Goal: Information Seeking & Learning: Learn about a topic

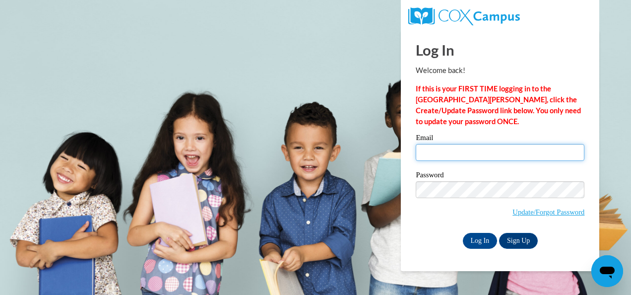
click at [436, 154] on input "Email" at bounding box center [500, 152] width 169 height 17
type input "[EMAIL_ADDRESS][DOMAIN_NAME]"
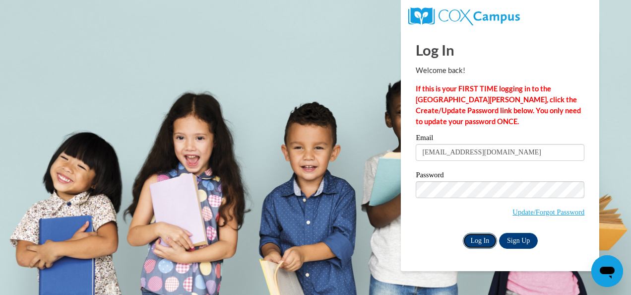
click at [478, 241] on input "Log In" at bounding box center [480, 241] width 35 height 16
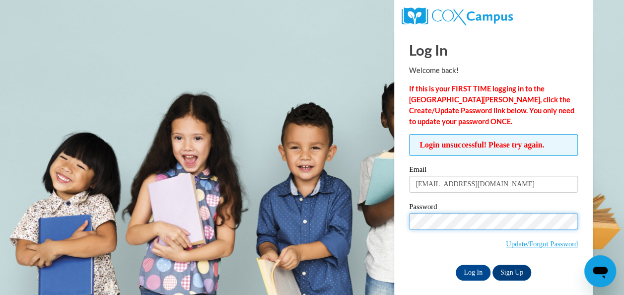
click at [456, 265] on input "Log In" at bounding box center [473, 273] width 35 height 16
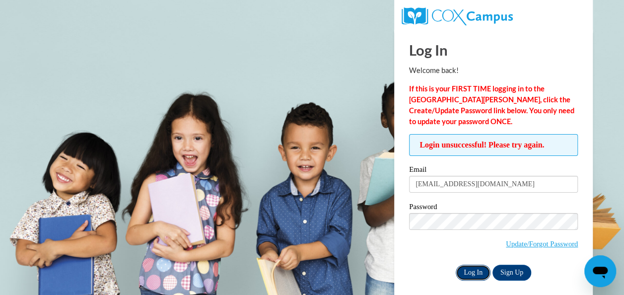
click at [477, 270] on input "Log In" at bounding box center [473, 273] width 35 height 16
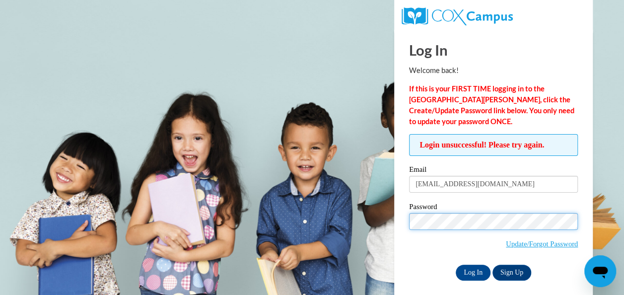
click at [456, 265] on input "Log In" at bounding box center [473, 273] width 35 height 16
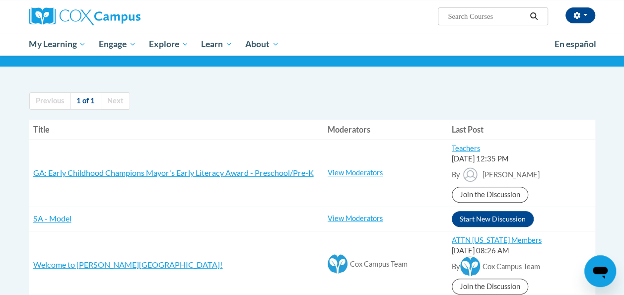
scroll to position [67, 0]
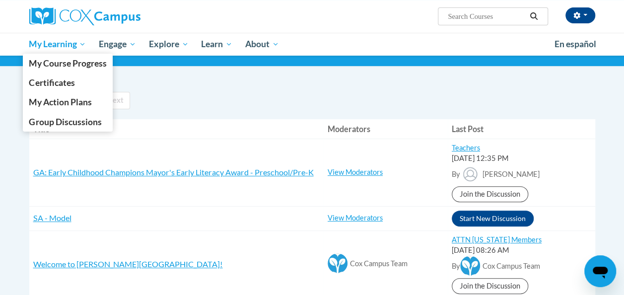
click at [59, 50] on span "My Learning" at bounding box center [57, 44] width 57 height 12
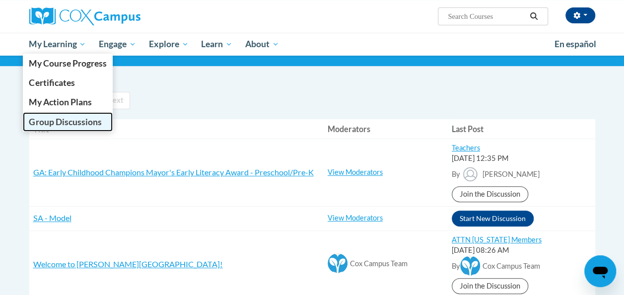
click at [65, 120] on span "Group Discussions" at bounding box center [65, 122] width 72 height 10
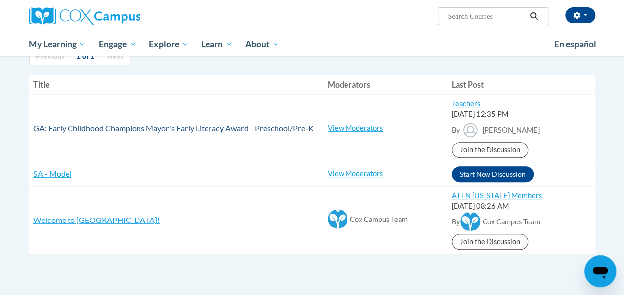
scroll to position [111, 0]
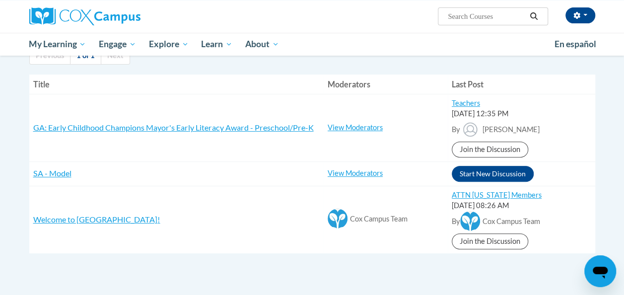
click at [556, 123] on div "By Vivian Howell" at bounding box center [521, 130] width 139 height 22
click at [365, 132] on td "View Moderators Zehra Ozturk Beryl Otumfuor Shonta Lyons Samantha Murillo Toki …" at bounding box center [386, 128] width 124 height 68
click at [363, 129] on link "View Moderators" at bounding box center [355, 127] width 55 height 8
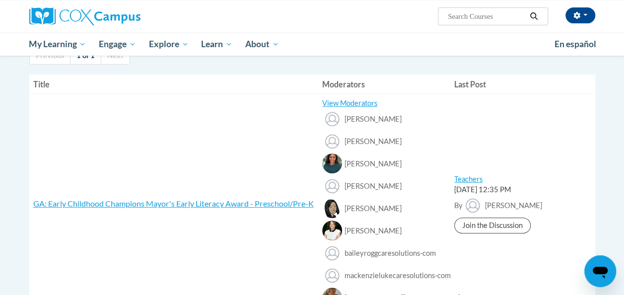
click at [362, 110] on div "[PERSON_NAME]" at bounding box center [384, 120] width 124 height 22
click at [361, 105] on link "View Moderators" at bounding box center [349, 103] width 55 height 8
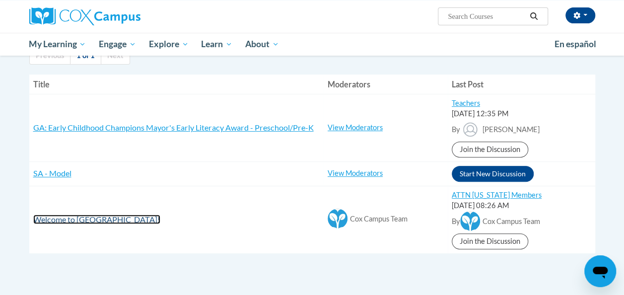
click at [95, 221] on span "Welcome to Cox Campus!" at bounding box center [96, 218] width 127 height 9
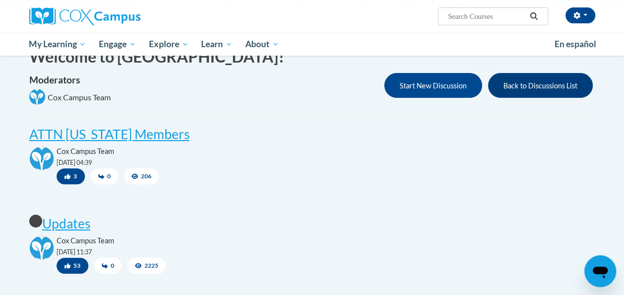
scroll to position [103, 0]
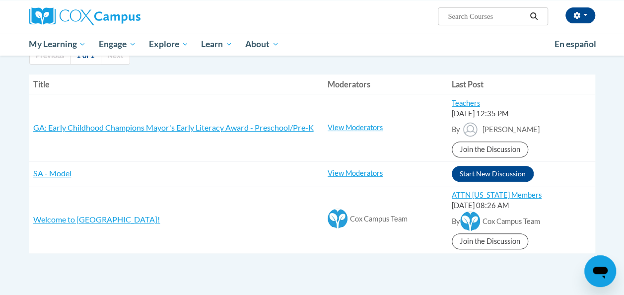
click at [283, 223] on h3 "Welcome to [GEOGRAPHIC_DATA]!" at bounding box center [176, 219] width 286 height 11
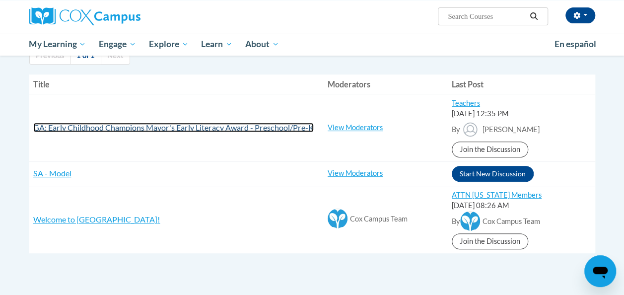
click at [304, 131] on span "GA: Early Childhood Champions Mayor's Early Literacy Award - Preschool/Pre-K" at bounding box center [173, 127] width 280 height 9
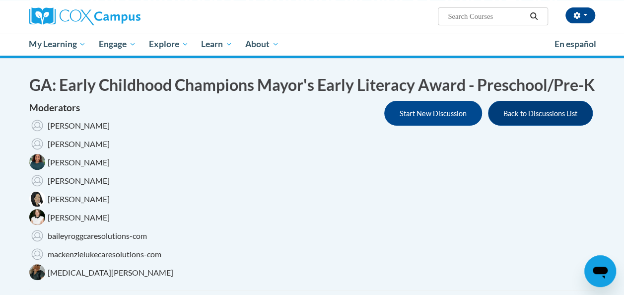
scroll to position [91, 0]
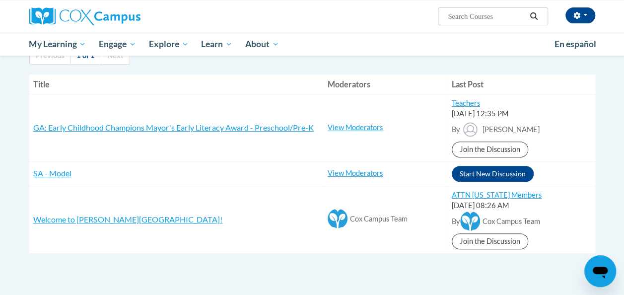
scroll to position [111, 0]
drag, startPoint x: 0, startPoint y: 0, endPoint x: 469, endPoint y: 173, distance: 499.5
click at [469, 173] on button "Start New Discussion" at bounding box center [493, 174] width 82 height 16
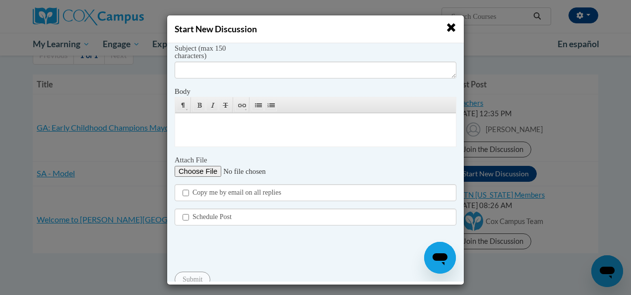
scroll to position [171, 0]
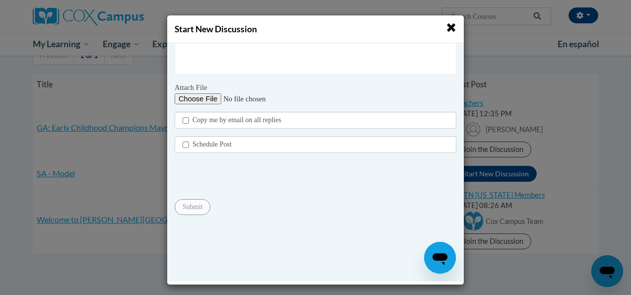
click at [448, 26] on span "button" at bounding box center [451, 27] width 10 height 10
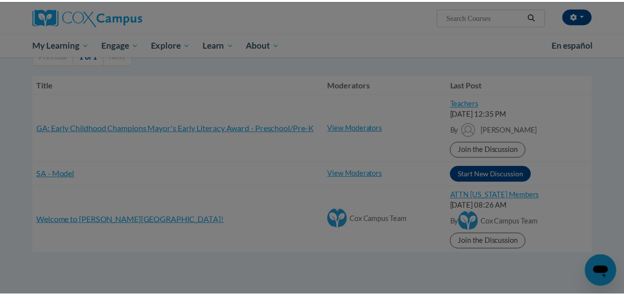
scroll to position [0, 0]
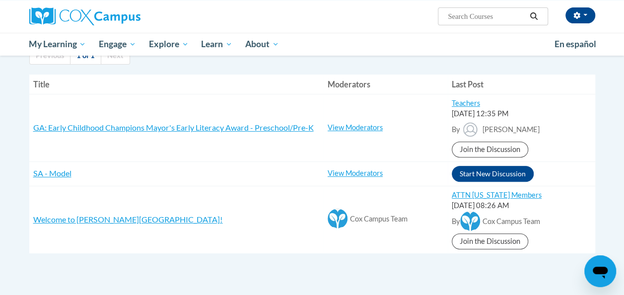
click at [553, 180] on td "Start New Discussion" at bounding box center [521, 173] width 147 height 24
click at [465, 245] on link "Join the Discussion" at bounding box center [490, 241] width 76 height 16
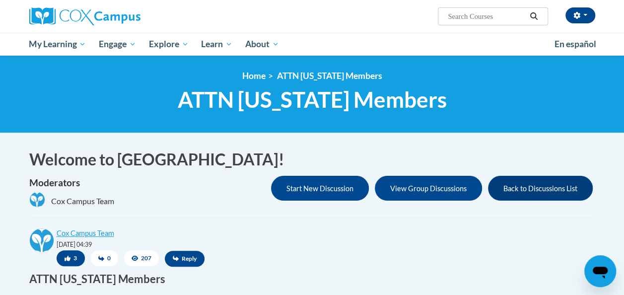
click at [407, 201] on div "Moderators Cox Campus Team Start New Discussion View Group Discussions Back to …" at bounding box center [312, 193] width 566 height 35
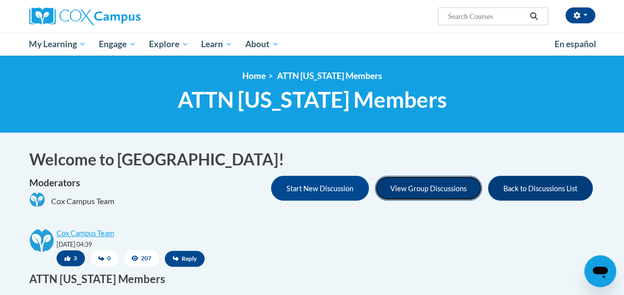
click at [407, 195] on button "View Group Discussions" at bounding box center [428, 188] width 107 height 25
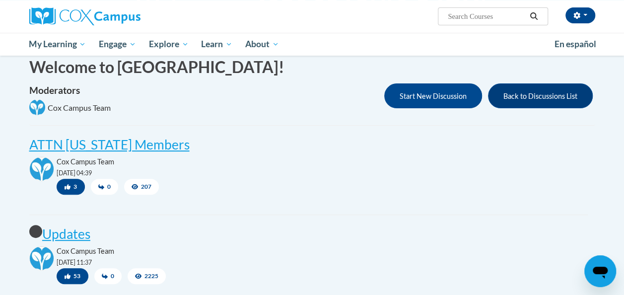
scroll to position [91, 0]
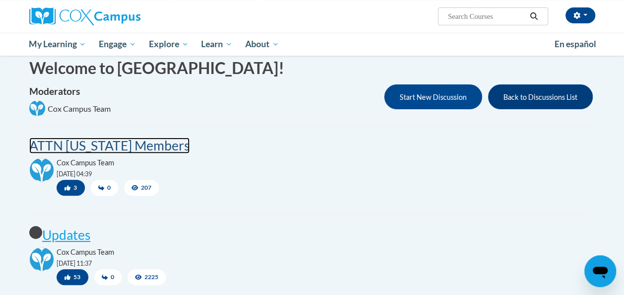
click at [146, 147] on post "ATTN [US_STATE] Members" at bounding box center [109, 146] width 160 height 16
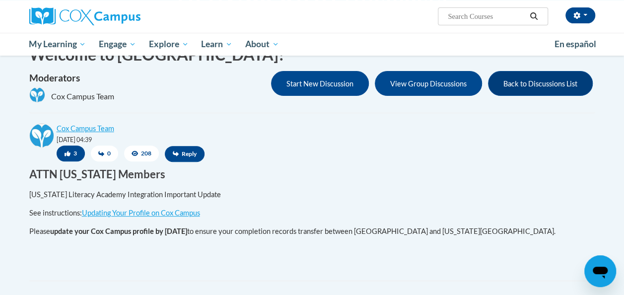
scroll to position [106, 0]
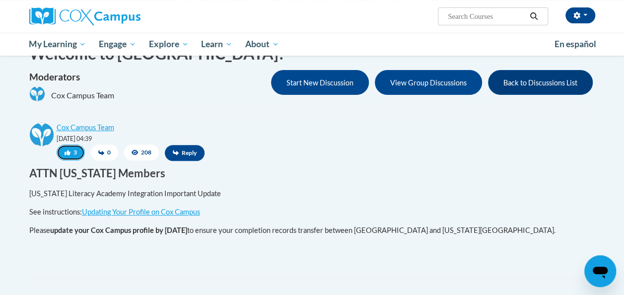
click at [69, 151] on icon "button" at bounding box center [68, 152] width 6 height 5
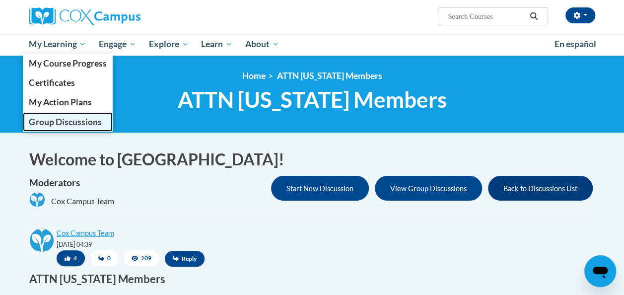
click at [79, 118] on span "Group Discussions" at bounding box center [65, 122] width 72 height 10
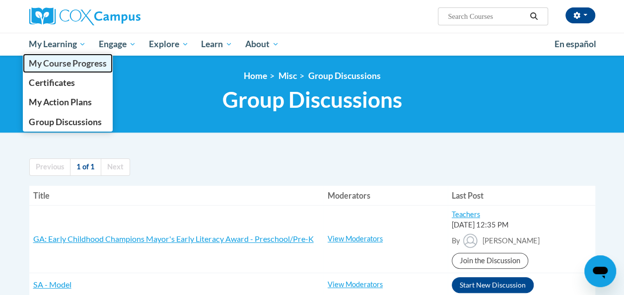
click at [83, 67] on span "My Course Progress" at bounding box center [67, 63] width 77 height 10
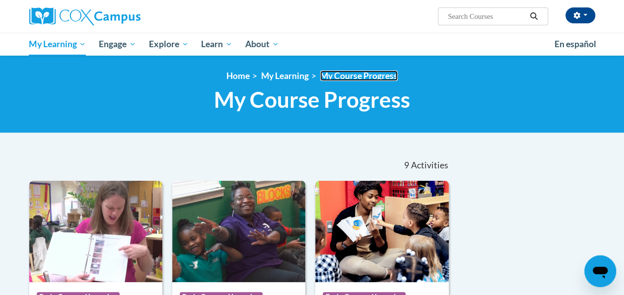
click at [330, 78] on link "My Course Progress" at bounding box center [358, 75] width 77 height 10
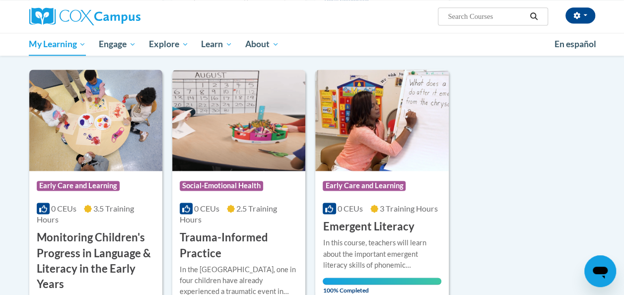
scroll to position [689, 0]
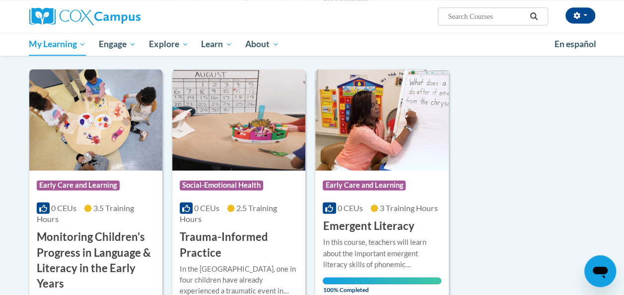
click at [452, 13] on input "Search..." at bounding box center [486, 16] width 79 height 12
type input "ecosystem"
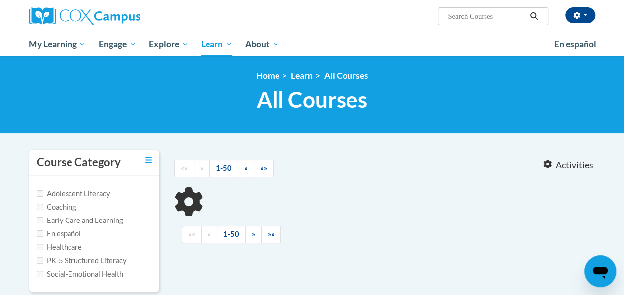
type input "ecosystem"
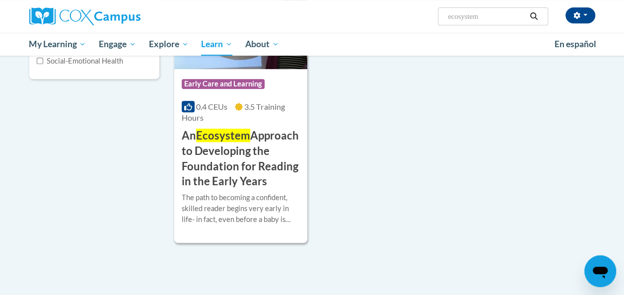
scroll to position [219, 0]
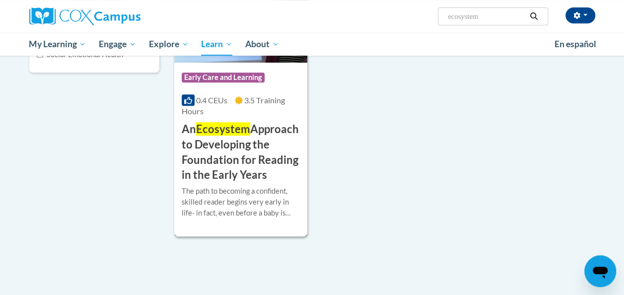
click at [228, 77] on span "Early Care and Learning" at bounding box center [223, 77] width 83 height 10
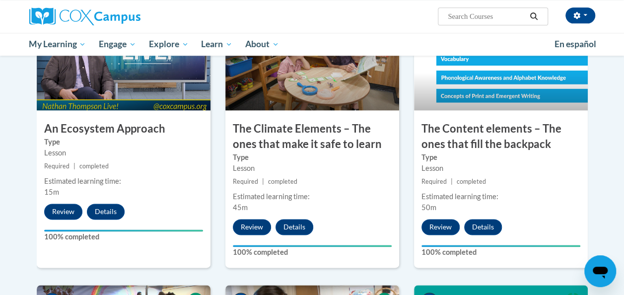
scroll to position [574, 0]
click at [469, 6] on div "[PERSON_NAME] ([GEOGRAPHIC_DATA]/New_York UTC-04:00) My Profile Inbox My Transc…" at bounding box center [408, 12] width 387 height 25
click at [470, 16] on input "Search..." at bounding box center [486, 16] width 79 height 12
type input "the power of language"
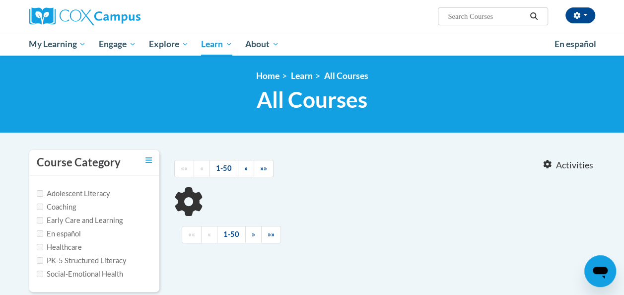
type input "the power of language"
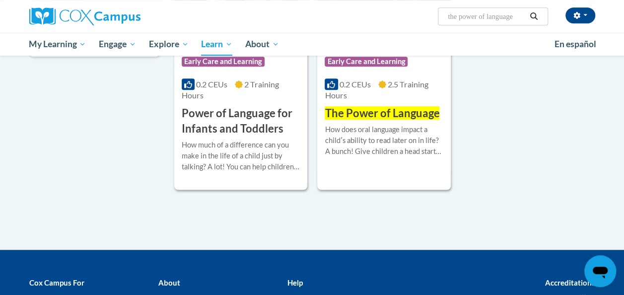
scroll to position [229, 0]
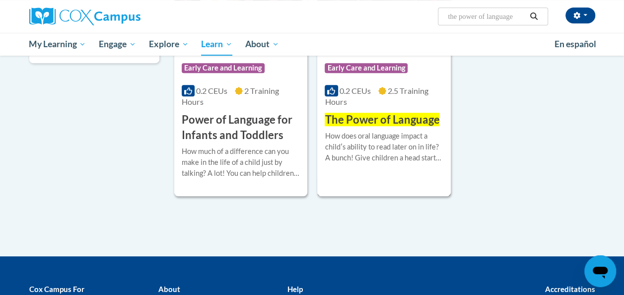
click at [376, 112] on h3 "The Power of Language" at bounding box center [382, 119] width 115 height 15
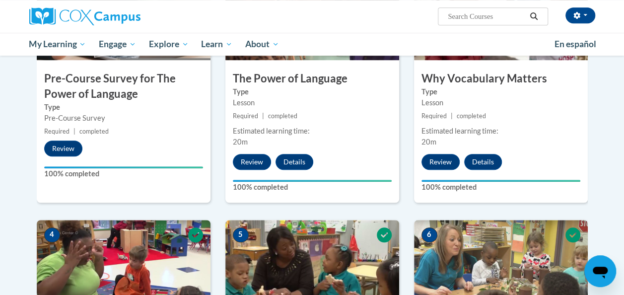
scroll to position [286, 0]
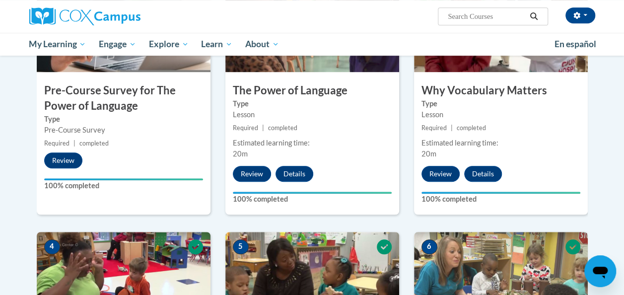
click at [481, 12] on input "Search..." at bounding box center [486, 16] width 79 height 12
type input "meaningful conversation"
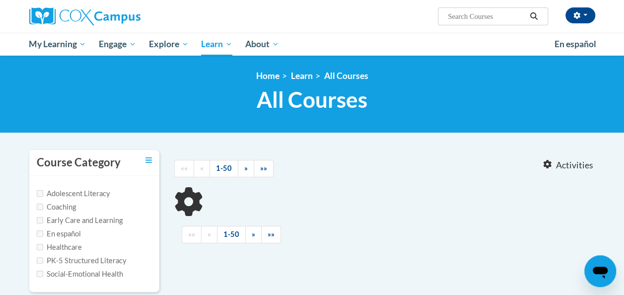
type input "meaningful conversation"
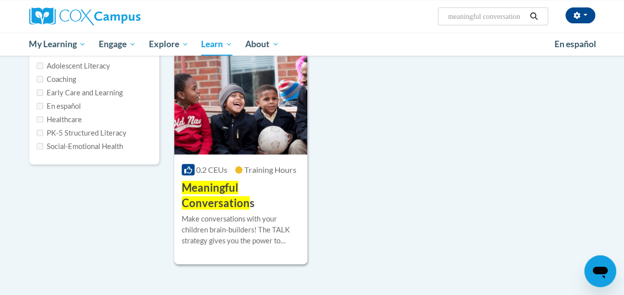
scroll to position [129, 0]
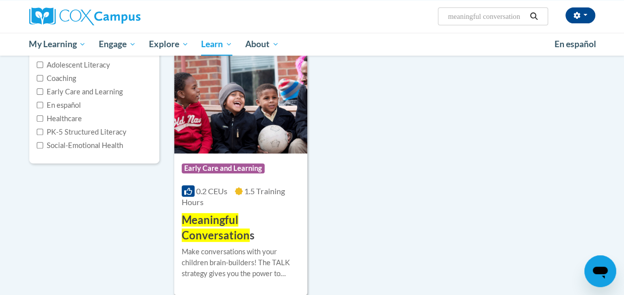
click at [241, 124] on img at bounding box center [240, 102] width 133 height 101
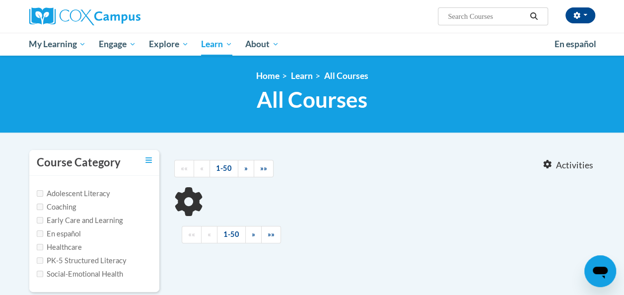
type input "meaningful conversation"
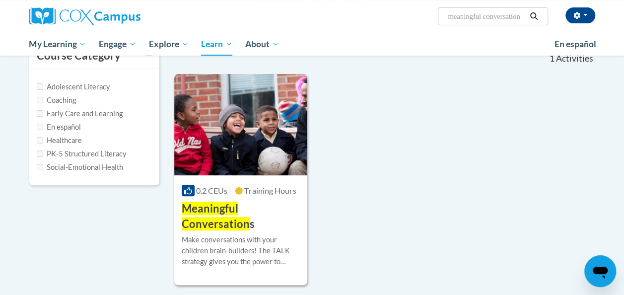
scroll to position [107, 0]
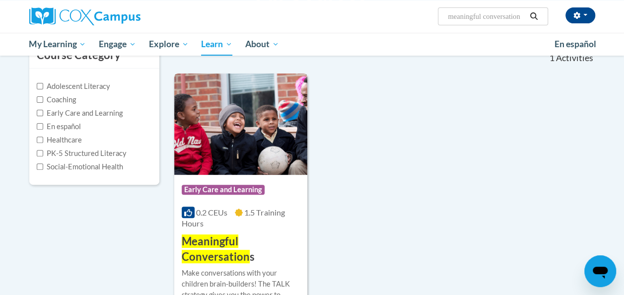
click at [263, 208] on span "1.5 Training Hours" at bounding box center [233, 218] width 103 height 20
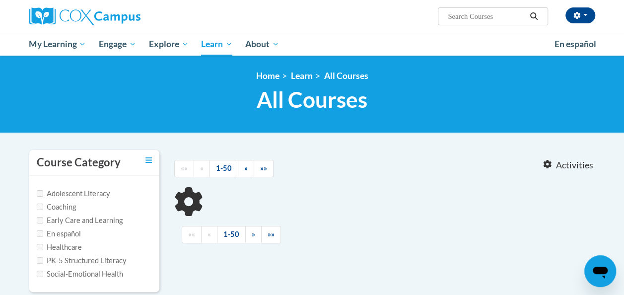
type input "transforming story time"
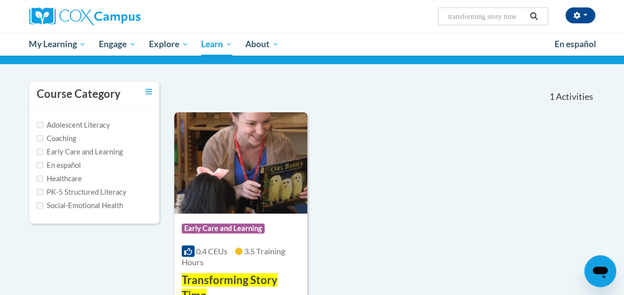
scroll to position [69, 0]
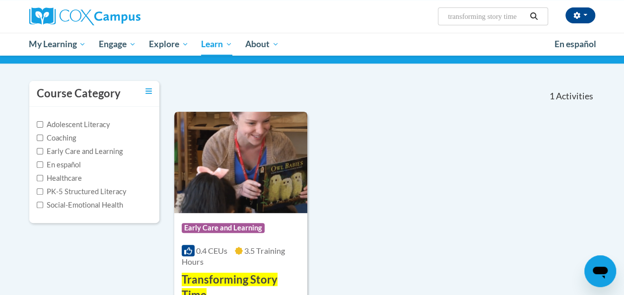
click at [277, 187] on img at bounding box center [240, 162] width 133 height 101
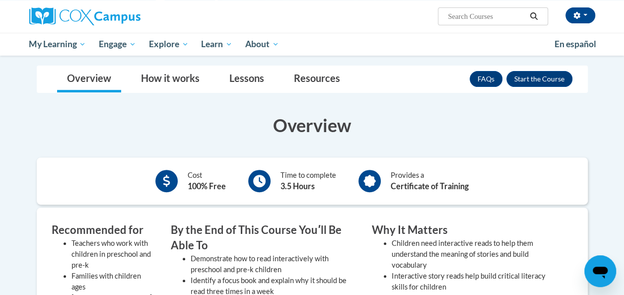
scroll to position [124, 0]
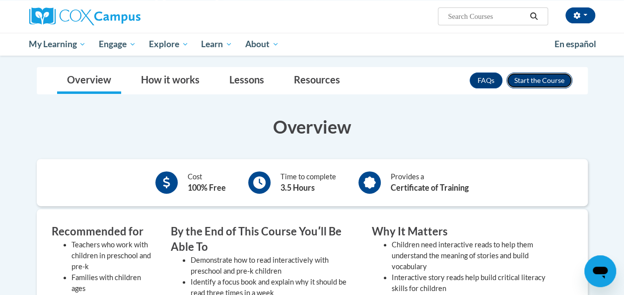
click at [547, 83] on button "Enroll" at bounding box center [539, 80] width 66 height 16
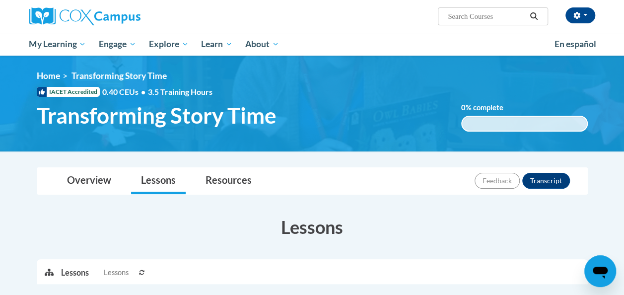
click at [486, 17] on input "Search..." at bounding box center [486, 16] width 79 height 12
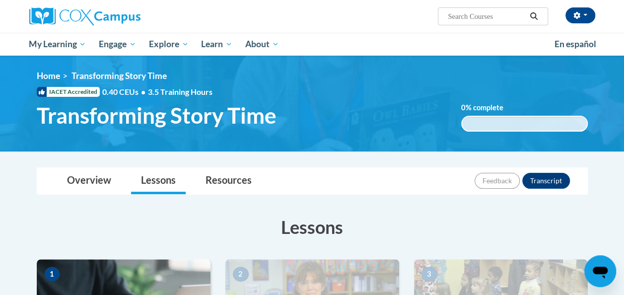
click at [480, 22] on span "Search Search..." at bounding box center [493, 16] width 110 height 18
click at [479, 14] on input "Search..." at bounding box center [486, 16] width 79 height 12
type input "early childhood champions"
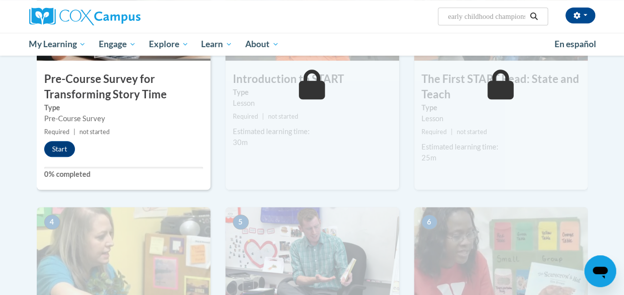
scroll to position [298, 0]
click at [524, 15] on input "early childhood champions" at bounding box center [486, 16] width 79 height 12
click at [528, 17] on button "Search" at bounding box center [533, 16] width 15 height 12
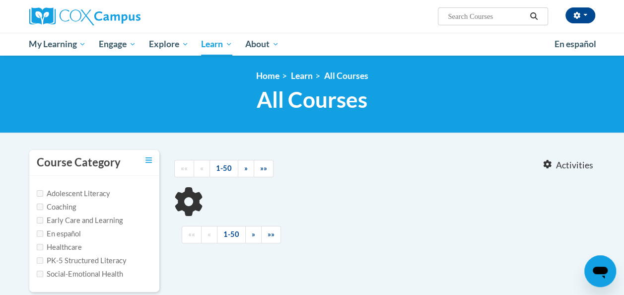
type input "early childhood champions"
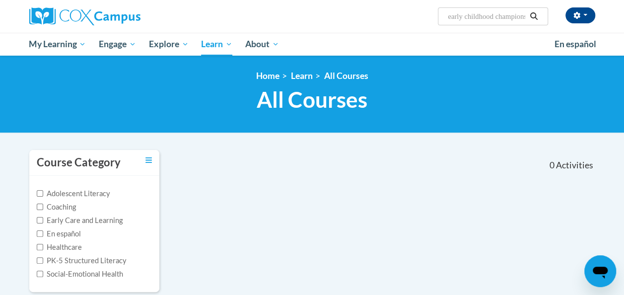
click at [516, 18] on input "early childhood champions" at bounding box center [486, 16] width 79 height 12
click at [527, 18] on button "Search" at bounding box center [533, 16] width 15 height 12
click at [510, 14] on input "early childhood champions" at bounding box center [486, 16] width 79 height 12
click at [525, 17] on input "early childhood champions" at bounding box center [486, 16] width 79 height 12
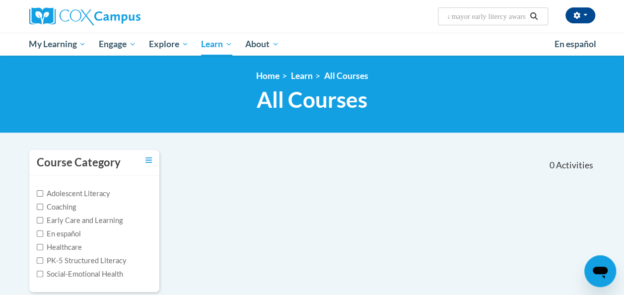
scroll to position [0, 86]
type input "early childhood champins mayor early litercy awards"
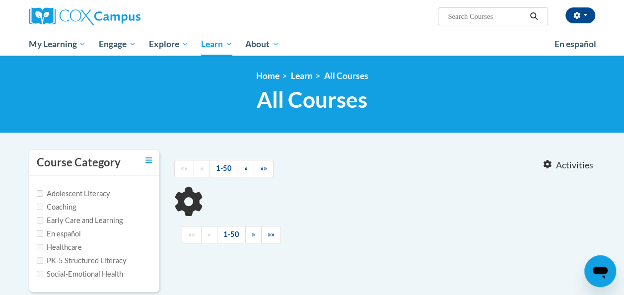
type input "early childhood champins mayor early litercy awards"
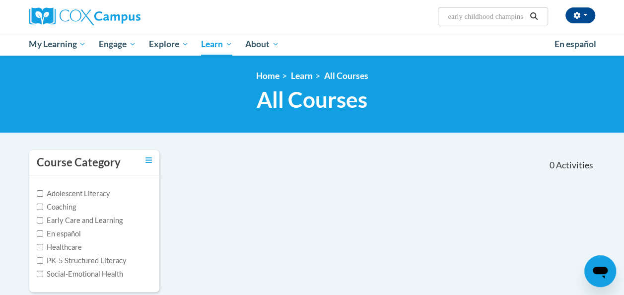
click at [87, 220] on label "Early Care and Learning" at bounding box center [80, 220] width 86 height 11
click at [43, 220] on input "Early Care and Learning" at bounding box center [40, 220] width 6 height 6
checkbox input "true"
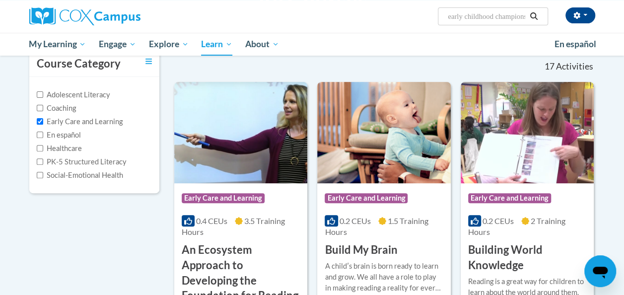
scroll to position [0, 8]
type input "early childhood champions mayor early litercy awards"
click at [535, 11] on button "Search" at bounding box center [533, 16] width 15 height 12
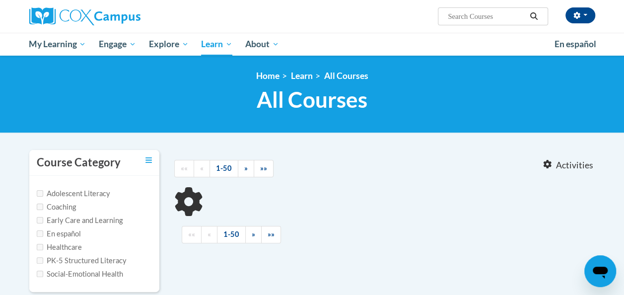
type input "early childhood champions mayor early litercy awards"
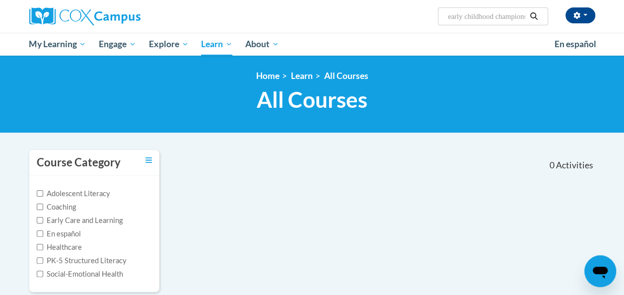
click at [515, 16] on input "early childhood champions mayor early litercy awards" at bounding box center [486, 16] width 79 height 12
click at [530, 17] on icon "Search" at bounding box center [533, 15] width 9 height 7
drag, startPoint x: 526, startPoint y: 16, endPoint x: 467, endPoint y: 17, distance: 59.6
click at [467, 17] on input "early childhood champions mayor early litercy awards" at bounding box center [486, 16] width 79 height 12
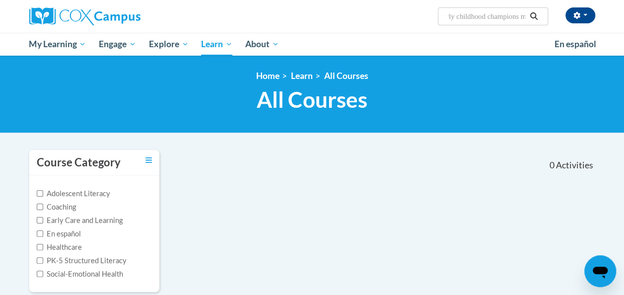
click at [526, 16] on input "early childhood champions mayor early litercy awards" at bounding box center [486, 16] width 79 height 12
type input "early childhood champions mayor early litercy awards"
click at [531, 18] on icon "Search" at bounding box center [533, 15] width 9 height 7
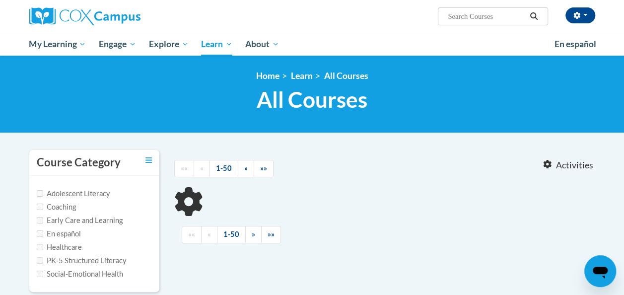
type input "early childhood champions mayor early litercy awards"
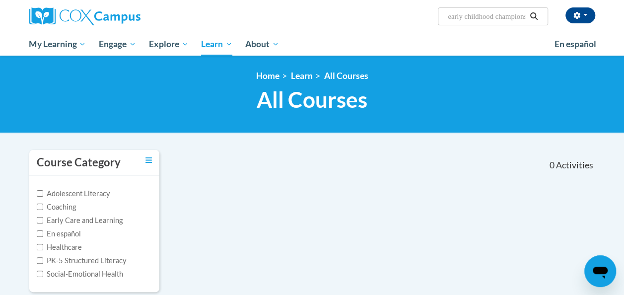
drag, startPoint x: 528, startPoint y: 16, endPoint x: 470, endPoint y: 29, distance: 59.9
click at [470, 29] on div "Eraycia Brown (America/New_York UTC-04:00) My Profile Inbox My Transcripts Log …" at bounding box center [312, 16] width 581 height 33
drag, startPoint x: 446, startPoint y: 17, endPoint x: 474, endPoint y: 13, distance: 27.6
click at [474, 13] on span "Search Search... early childhood champions mayor early litercy awards" at bounding box center [493, 16] width 110 height 18
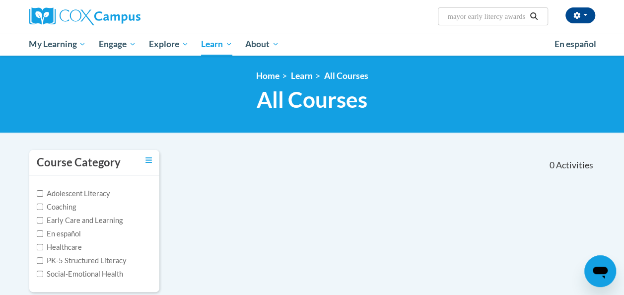
drag, startPoint x: 448, startPoint y: 17, endPoint x: 534, endPoint y: 13, distance: 86.5
click at [534, 13] on span "Search Search... early childhood champions mayor early litercy awards" at bounding box center [493, 16] width 110 height 18
click at [527, 14] on button "Search" at bounding box center [533, 16] width 15 height 12
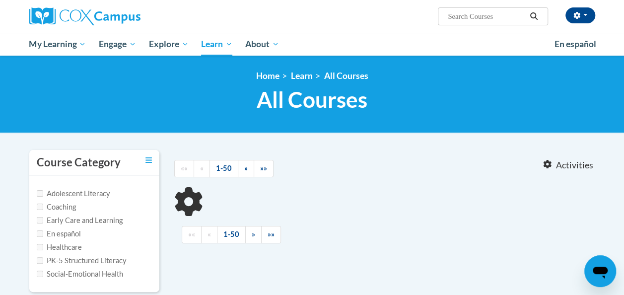
type input "early childhood champions mayor early litercy awards"
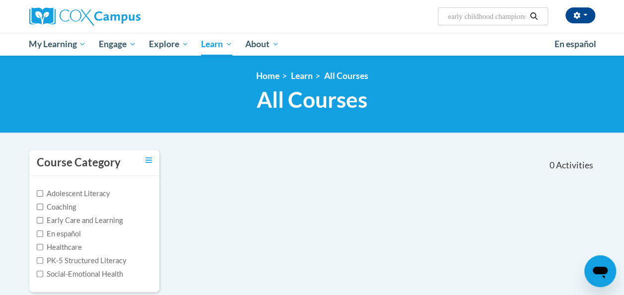
drag, startPoint x: 446, startPoint y: 17, endPoint x: 468, endPoint y: 16, distance: 22.3
click at [468, 16] on span "Search Search... early childhood champions mayor early litercy awards" at bounding box center [493, 16] width 110 height 18
drag, startPoint x: 449, startPoint y: 16, endPoint x: 531, endPoint y: 13, distance: 82.4
click at [531, 13] on span "Search Search... early childhood champions mayor early litercy awards" at bounding box center [493, 16] width 110 height 18
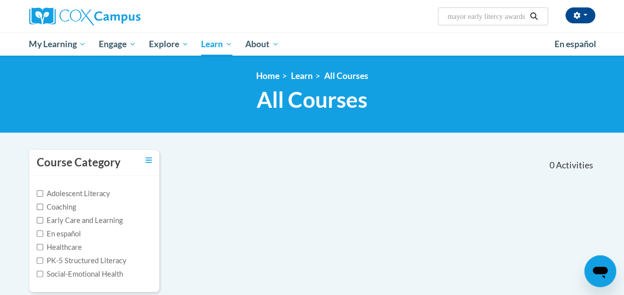
scroll to position [0, 0]
drag, startPoint x: 531, startPoint y: 13, endPoint x: 418, endPoint y: 106, distance: 146.4
click at [418, 106] on h1 "All Courses All Courses" at bounding box center [312, 99] width 566 height 26
drag, startPoint x: 448, startPoint y: 15, endPoint x: 505, endPoint y: 22, distance: 57.5
drag, startPoint x: 505, startPoint y: 22, endPoint x: 443, endPoint y: 13, distance: 62.7
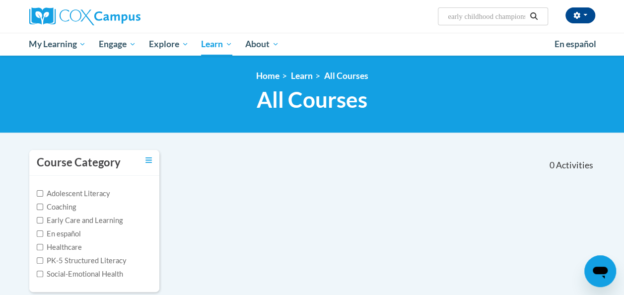
click at [443, 13] on span "Search Search... early childhood champions mayor early litercy awards" at bounding box center [493, 16] width 110 height 18
drag, startPoint x: 443, startPoint y: 13, endPoint x: 483, endPoint y: 9, distance: 40.4
click at [483, 9] on span "Search Search... early childhood champions mayor early litercy awards" at bounding box center [493, 16] width 110 height 18
drag, startPoint x: 449, startPoint y: 17, endPoint x: 511, endPoint y: 12, distance: 62.7
drag, startPoint x: 511, startPoint y: 12, endPoint x: 449, endPoint y: 11, distance: 62.6
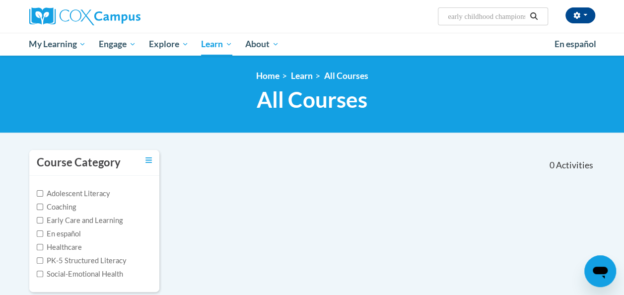
click at [449, 11] on input "early childhood champions mayor early litercy awards" at bounding box center [486, 16] width 79 height 12
drag, startPoint x: 449, startPoint y: 11, endPoint x: 492, endPoint y: 10, distance: 43.7
drag, startPoint x: 492, startPoint y: 10, endPoint x: 540, endPoint y: 20, distance: 48.7
click at [540, 20] on span "Search Search... early childhood champions mayor early litercy awards" at bounding box center [493, 16] width 110 height 18
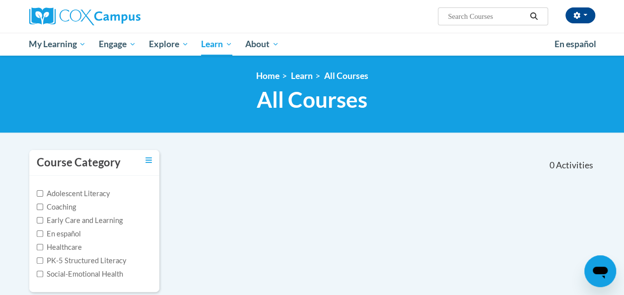
scroll to position [0, 0]
click at [511, 14] on input "Search..." at bounding box center [486, 16] width 79 height 12
paste input "early childhood champions mayor early litercy awards"
type input "early childhood champions mayor early litercy awards"
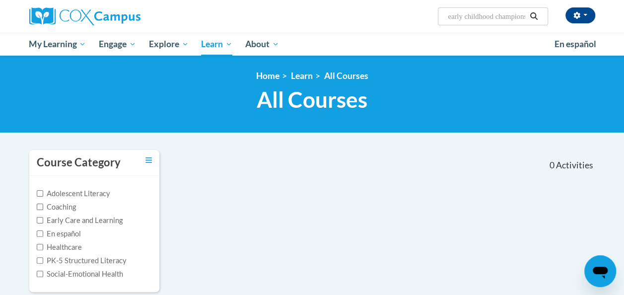
click at [529, 14] on button "Search" at bounding box center [533, 16] width 15 height 12
click at [452, 14] on input "early childhood champions mayor early litercy awards" at bounding box center [486, 16] width 79 height 12
drag, startPoint x: 445, startPoint y: 15, endPoint x: 486, endPoint y: 15, distance: 41.7
click at [486, 15] on span "Search Search... early childhood champions mayor early litercy awards" at bounding box center [493, 16] width 110 height 18
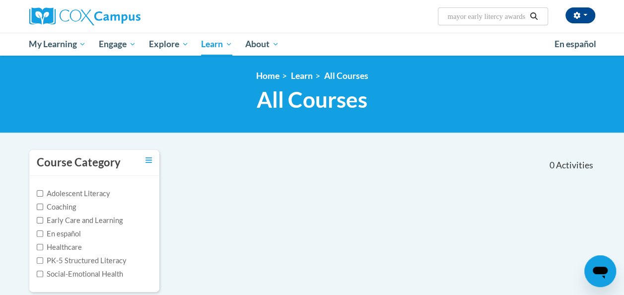
drag, startPoint x: 448, startPoint y: 16, endPoint x: 531, endPoint y: 10, distance: 83.6
click at [531, 10] on span "Search Search... early childhood champions mayor early litercy awards" at bounding box center [493, 16] width 110 height 18
click at [526, 15] on input "early childhood champions mayor early literacy awards" at bounding box center [486, 16] width 79 height 12
click at [526, 13] on input "early childhood champions mayor early literacy awards" at bounding box center [486, 16] width 79 height 12
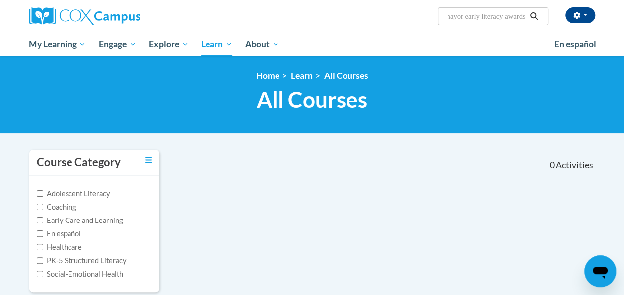
click at [526, 13] on input "early childhood champions mayor early literacy awards" at bounding box center [486, 16] width 79 height 12
type input "early childhood champions mayor early literacy awards"
click at [527, 14] on button "Search" at bounding box center [533, 16] width 15 height 12
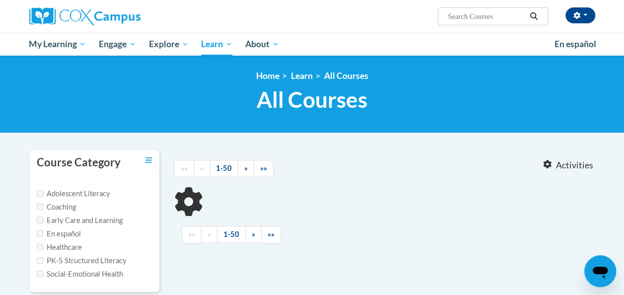
type input "early childhood champions mayor early literacy awards"
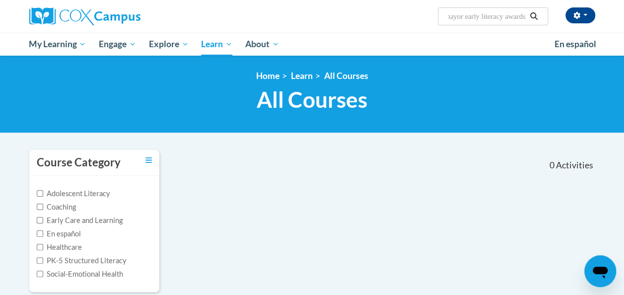
scroll to position [0, 100]
drag, startPoint x: 448, startPoint y: 17, endPoint x: 525, endPoint y: 16, distance: 77.4
click at [525, 16] on input "early childhood champions mayor early literacy awards" at bounding box center [486, 16] width 79 height 12
click at [527, 17] on button "Search" at bounding box center [533, 16] width 15 height 12
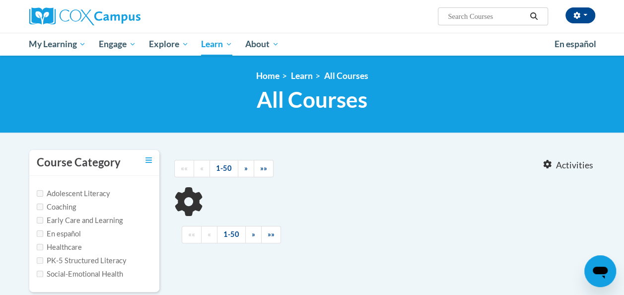
type input "early childhood champions mayor early literacy awards"
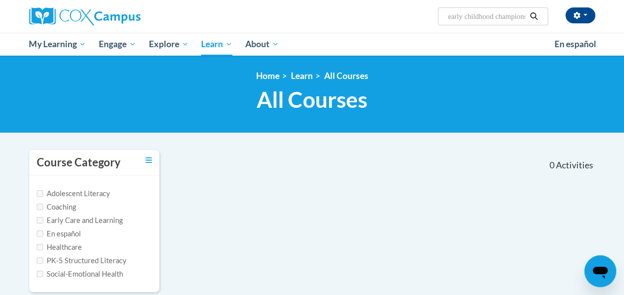
click at [527, 16] on button "Search" at bounding box center [533, 16] width 15 height 12
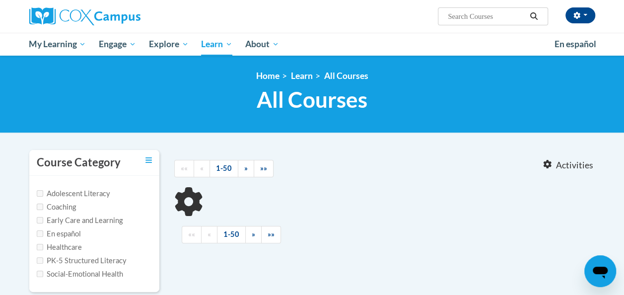
type input "early childhood champions mayor early literacy awards"
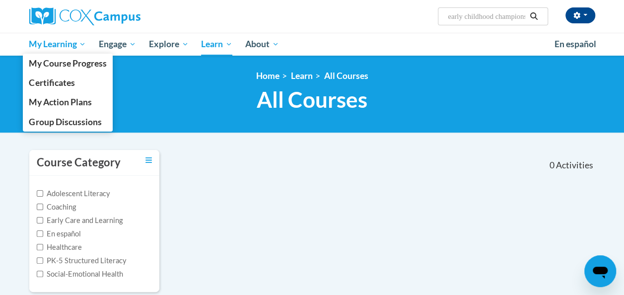
click at [72, 44] on span "My Learning" at bounding box center [57, 44] width 57 height 12
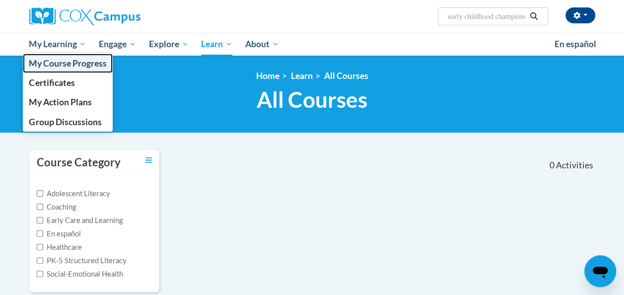
click at [74, 65] on span "My Course Progress" at bounding box center [67, 63] width 77 height 10
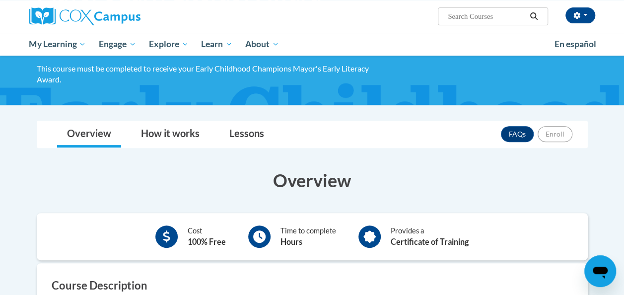
scroll to position [137, 0]
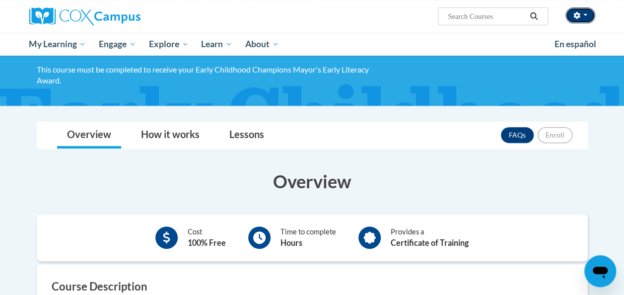
click at [584, 15] on span "button" at bounding box center [585, 15] width 4 height 2
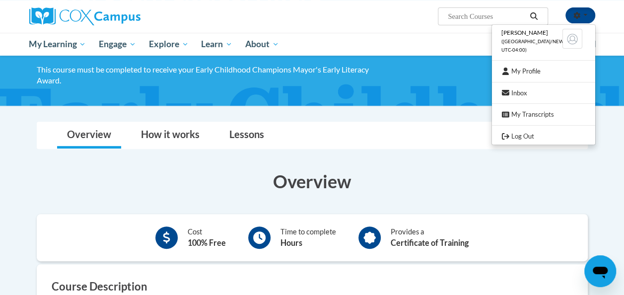
click at [358, 161] on div "Overview Cost 100% Free Time to complete Hours Provides a Certificate of Traini…" at bounding box center [312, 289] width 566 height 261
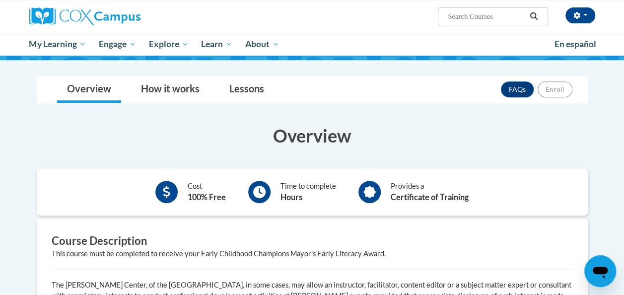
scroll to position [182, 0]
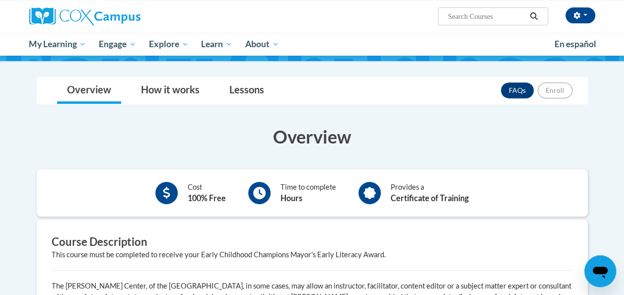
click at [556, 98] on div "FAQs Enroll" at bounding box center [536, 90] width 71 height 26
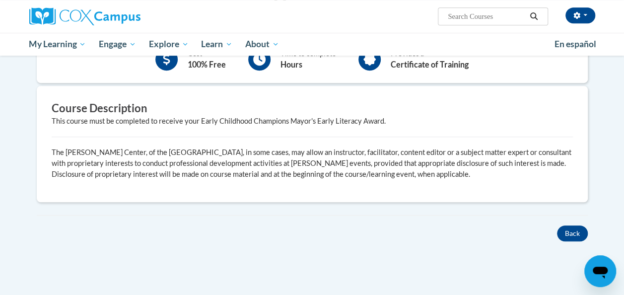
scroll to position [316, 0]
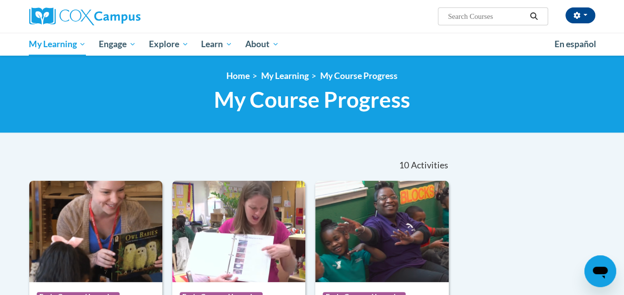
click at [476, 18] on input "Search..." at bounding box center [486, 16] width 79 height 12
type input "the power of language"
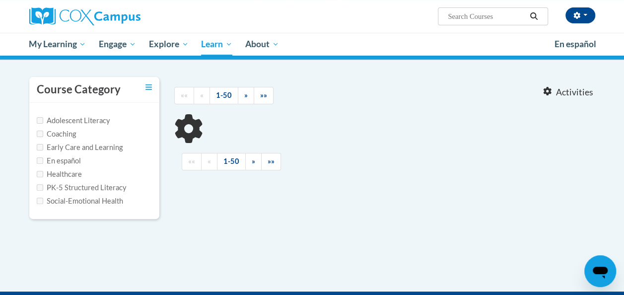
type input "the power of language"
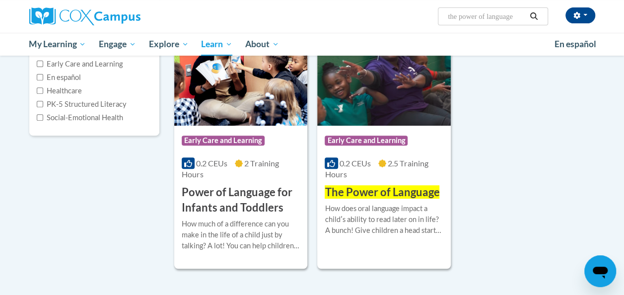
scroll to position [157, 0]
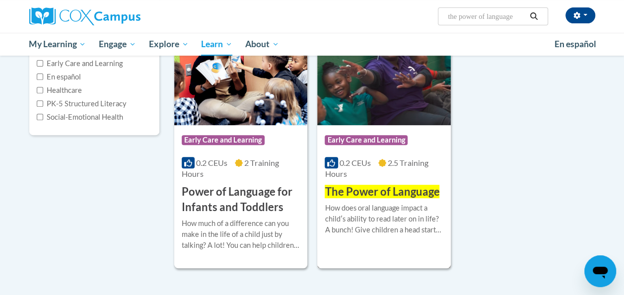
click at [403, 152] on div "Course Category: Early Care and Learning" at bounding box center [384, 141] width 118 height 22
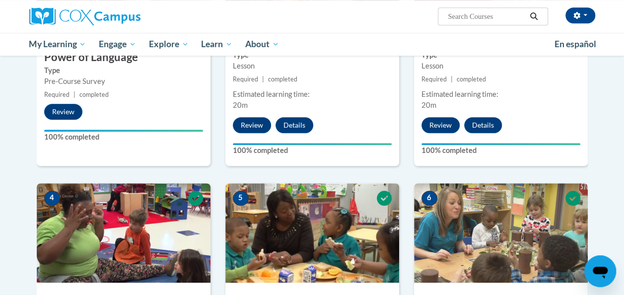
scroll to position [335, 0]
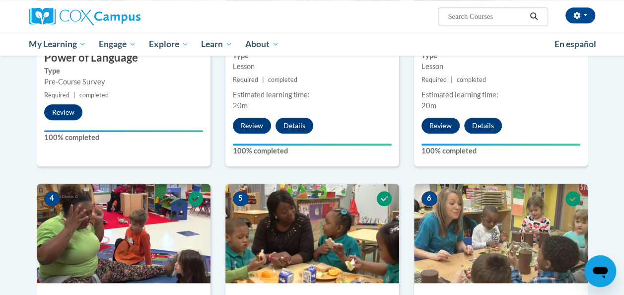
click at [494, 9] on span "Search Search..." at bounding box center [493, 16] width 110 height 18
click at [494, 15] on input "Search..." at bounding box center [486, 16] width 79 height 12
type input "meaningful conversations"
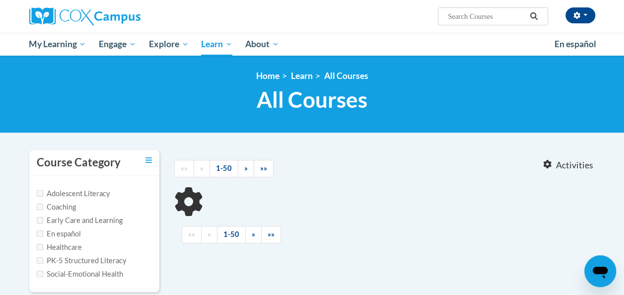
type input "meaningful conversations"
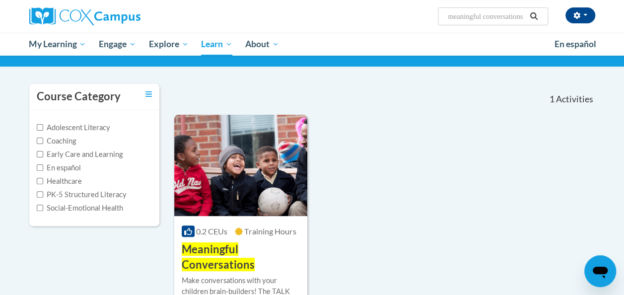
scroll to position [69, 0]
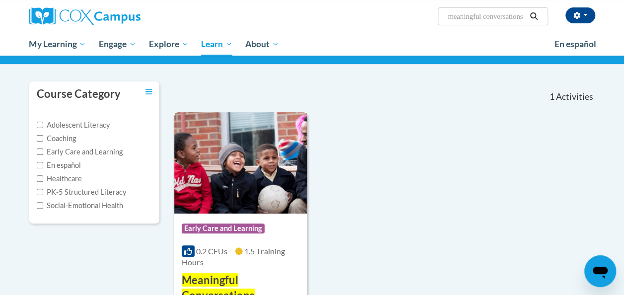
click at [210, 259] on div "0.2 CEUs 1.5 Training Hours" at bounding box center [241, 257] width 118 height 22
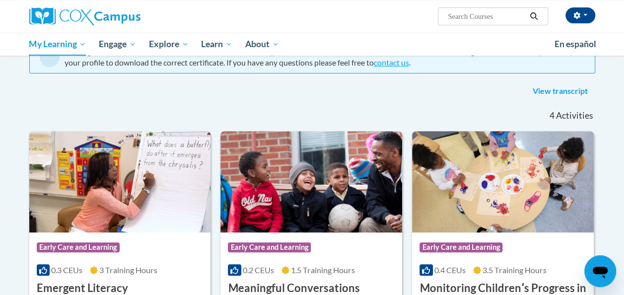
scroll to position [85, 0]
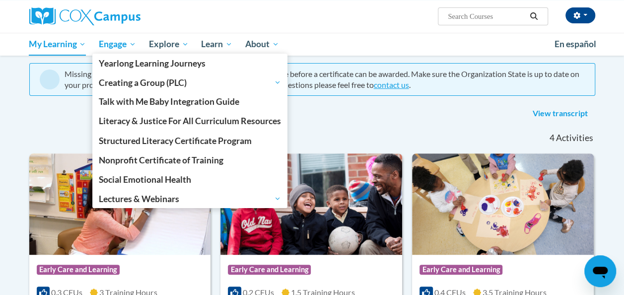
click at [108, 43] on span "Engage" at bounding box center [117, 44] width 37 height 12
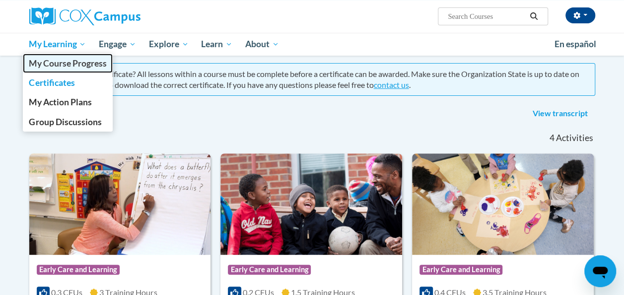
click at [72, 62] on span "My Course Progress" at bounding box center [67, 63] width 77 height 10
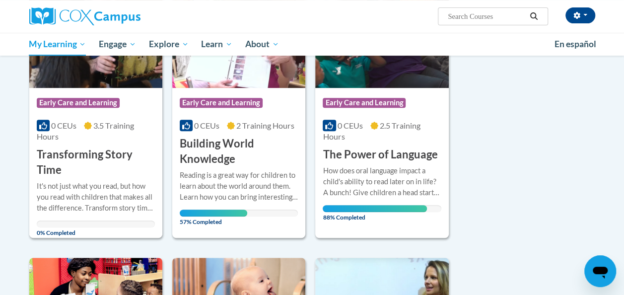
scroll to position [194, 0]
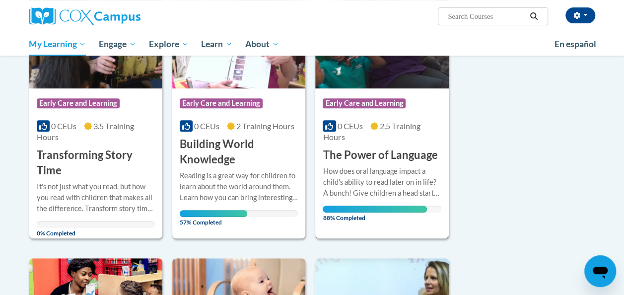
click at [357, 193] on div "How does oral language impact a child's ability to read later on in life? A bun…" at bounding box center [382, 182] width 118 height 33
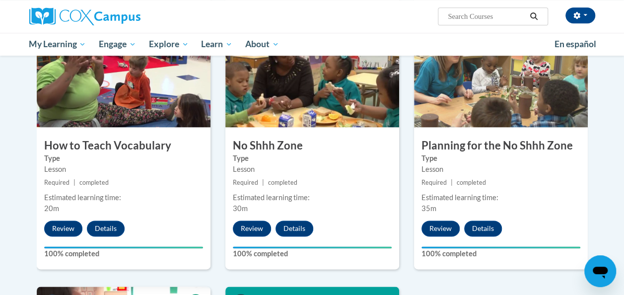
scroll to position [411, 0]
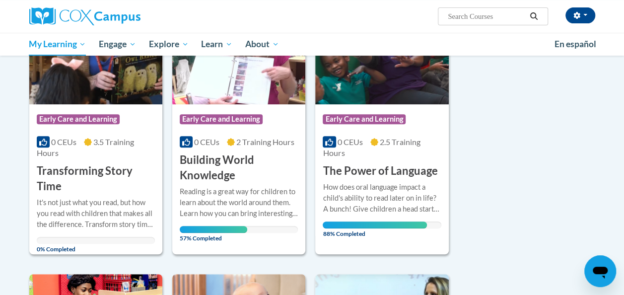
scroll to position [159, 0]
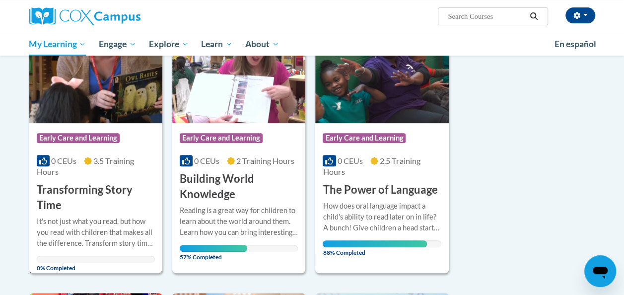
click at [125, 208] on h3 "Transforming Story Time" at bounding box center [96, 197] width 118 height 31
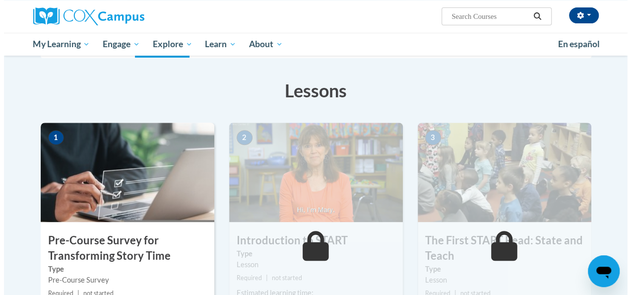
scroll to position [184, 0]
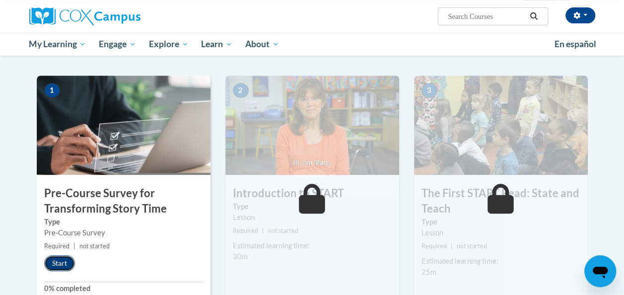
click at [61, 267] on button "Start" at bounding box center [59, 263] width 31 height 16
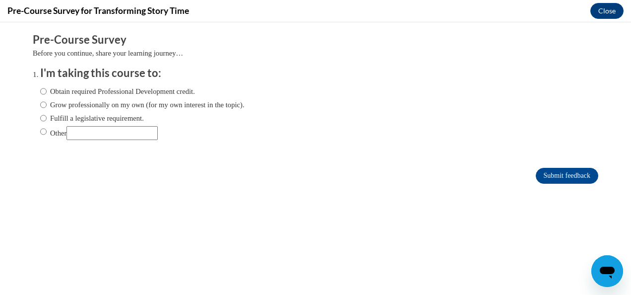
scroll to position [0, 0]
click at [555, 178] on input "Submit feedback" at bounding box center [567, 176] width 63 height 16
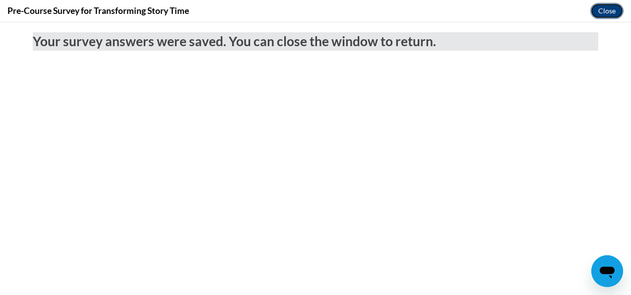
click at [614, 9] on button "Close" at bounding box center [607, 11] width 33 height 16
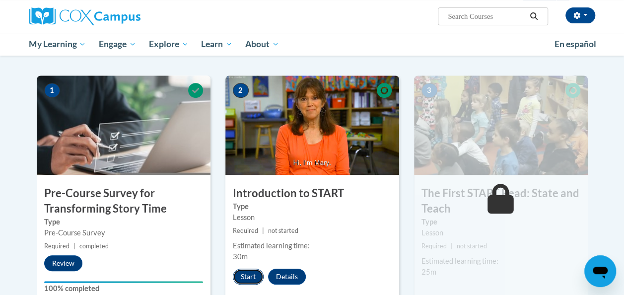
click at [254, 269] on button "Start" at bounding box center [248, 277] width 31 height 16
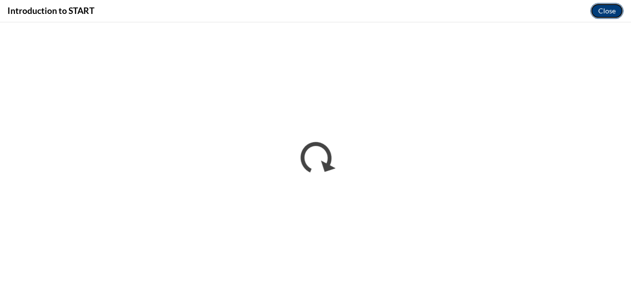
click at [616, 9] on button "Close" at bounding box center [607, 11] width 33 height 16
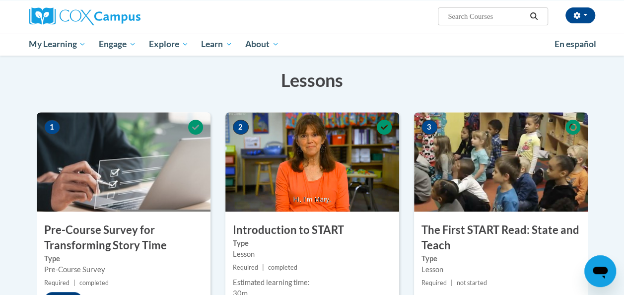
scroll to position [146, 0]
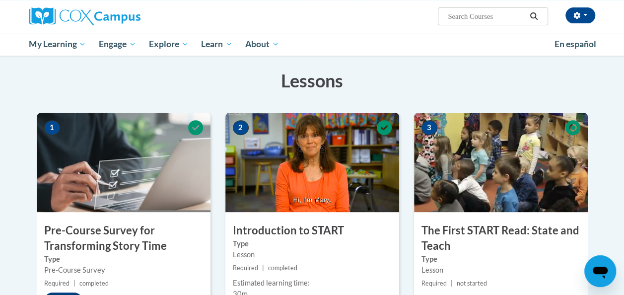
click at [452, 173] on img at bounding box center [501, 162] width 174 height 99
click at [453, 228] on h3 "The First START Read: State and Teach" at bounding box center [501, 238] width 174 height 31
click at [459, 211] on div "3 The First START Read: State and Teach Type Lesson Required | not started Esti…" at bounding box center [501, 230] width 174 height 234
click at [459, 209] on img at bounding box center [501, 162] width 174 height 99
click at [456, 220] on div "3 The First START Read: State and Teach Type Lesson Required | not started Esti…" at bounding box center [501, 230] width 174 height 234
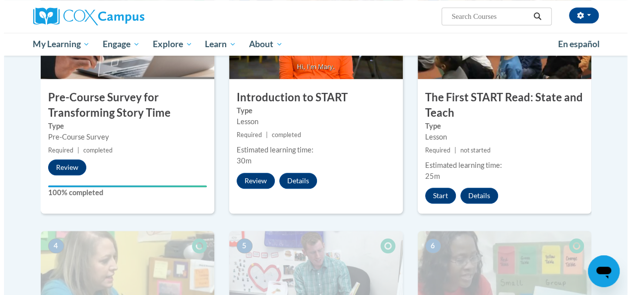
scroll to position [316, 0]
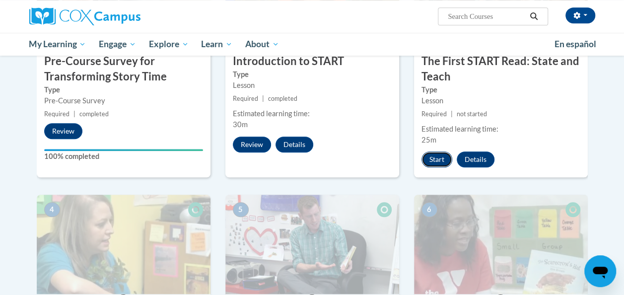
click at [437, 158] on button "Start" at bounding box center [436, 159] width 31 height 16
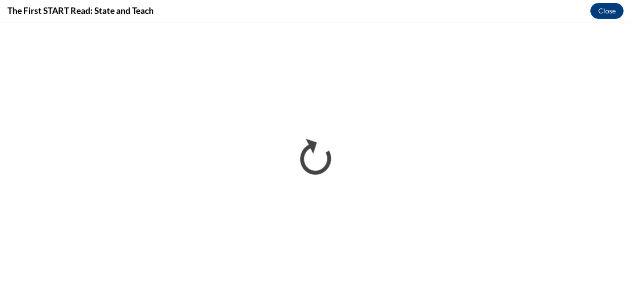
scroll to position [0, 0]
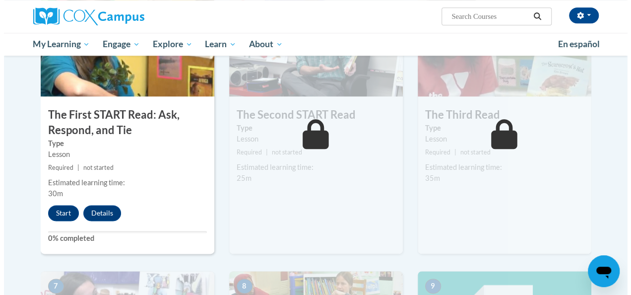
scroll to position [526, 0]
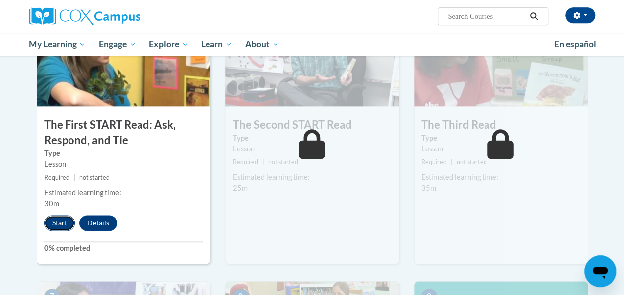
click at [57, 224] on button "Start" at bounding box center [59, 223] width 31 height 16
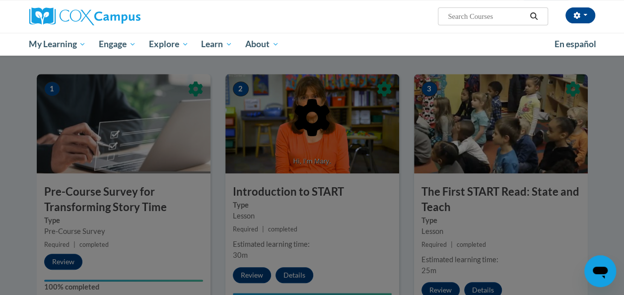
scroll to position [191, 0]
